Goal: Transaction & Acquisition: Purchase product/service

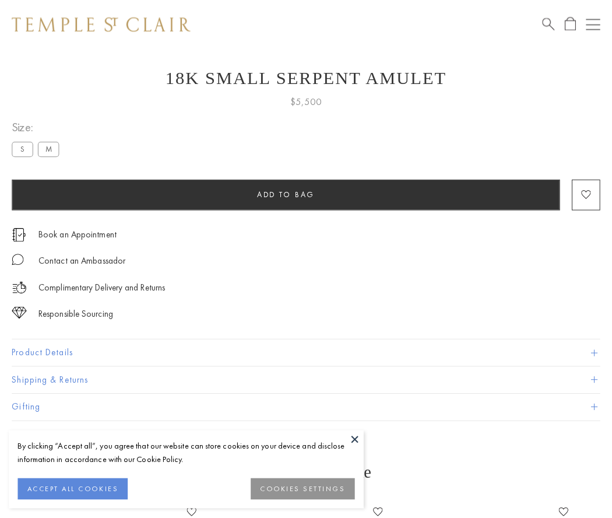
scroll to position [47, 0]
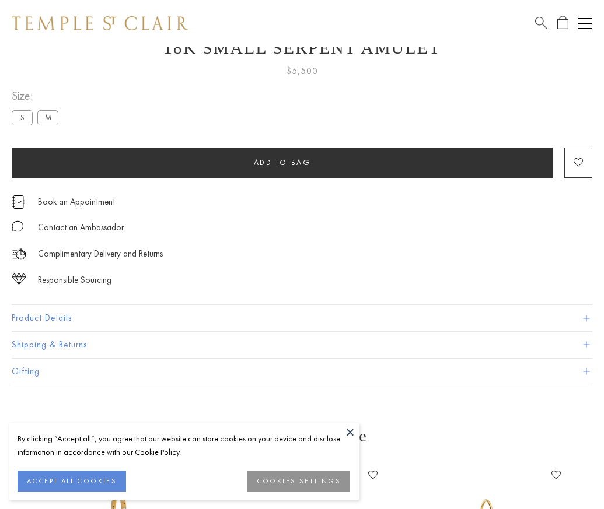
click at [282, 162] on span "Add to bag" at bounding box center [282, 162] width 57 height 10
